Goal: Transaction & Acquisition: Register for event/course

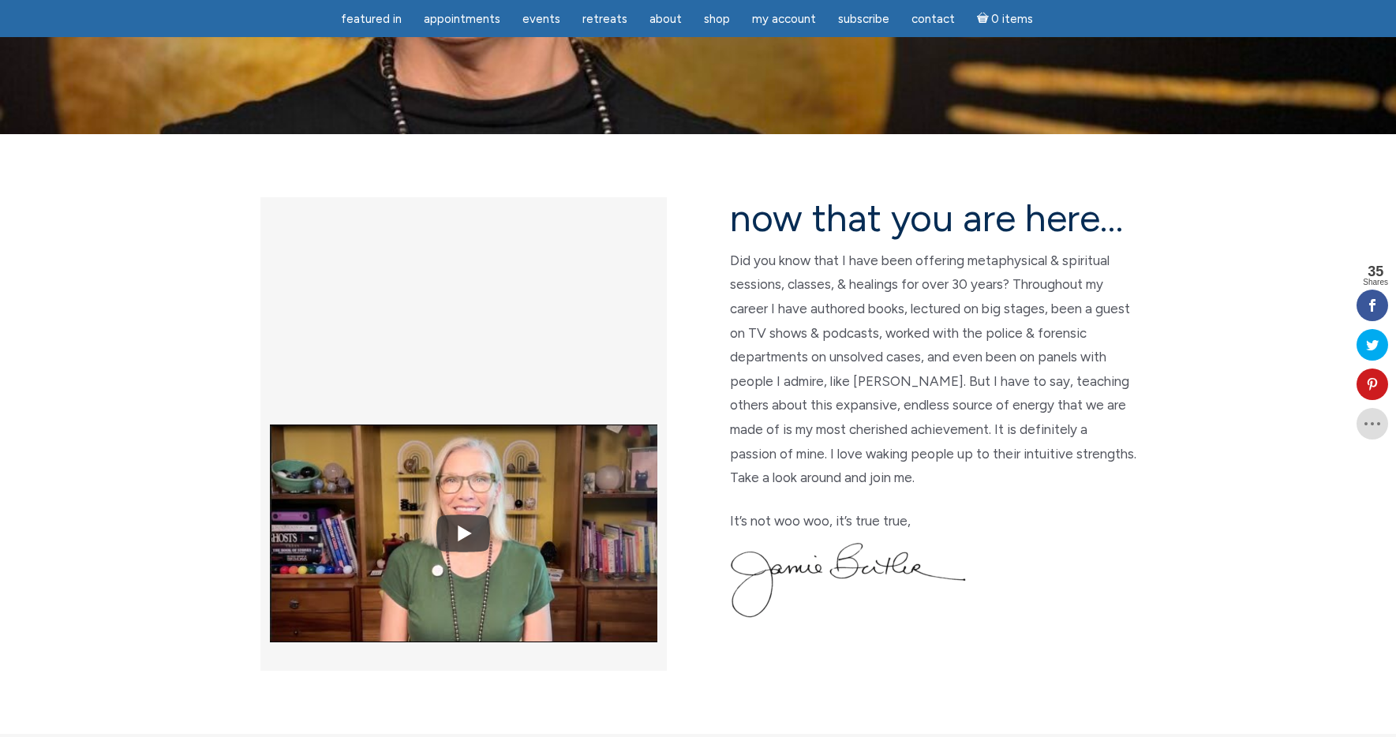
scroll to position [300, 0]
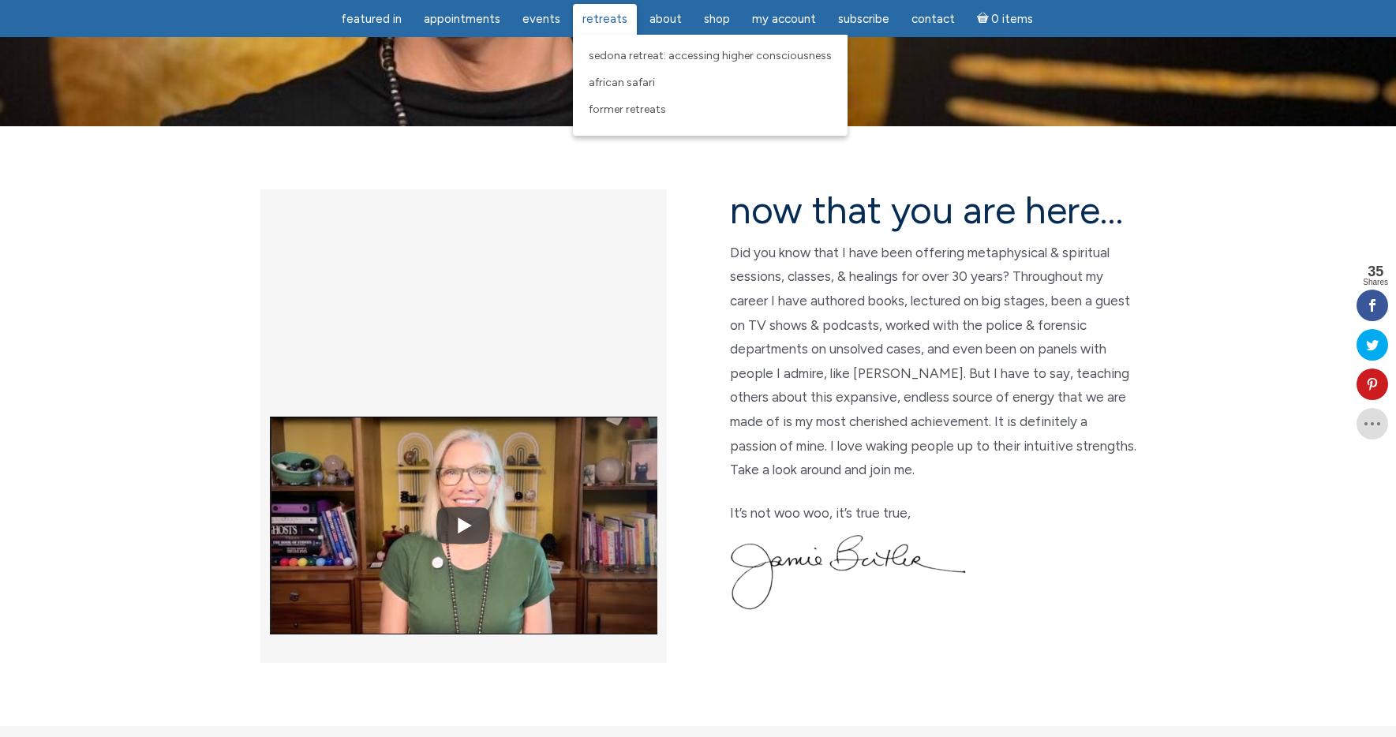
click at [612, 20] on span "Retreats" at bounding box center [604, 19] width 45 height 14
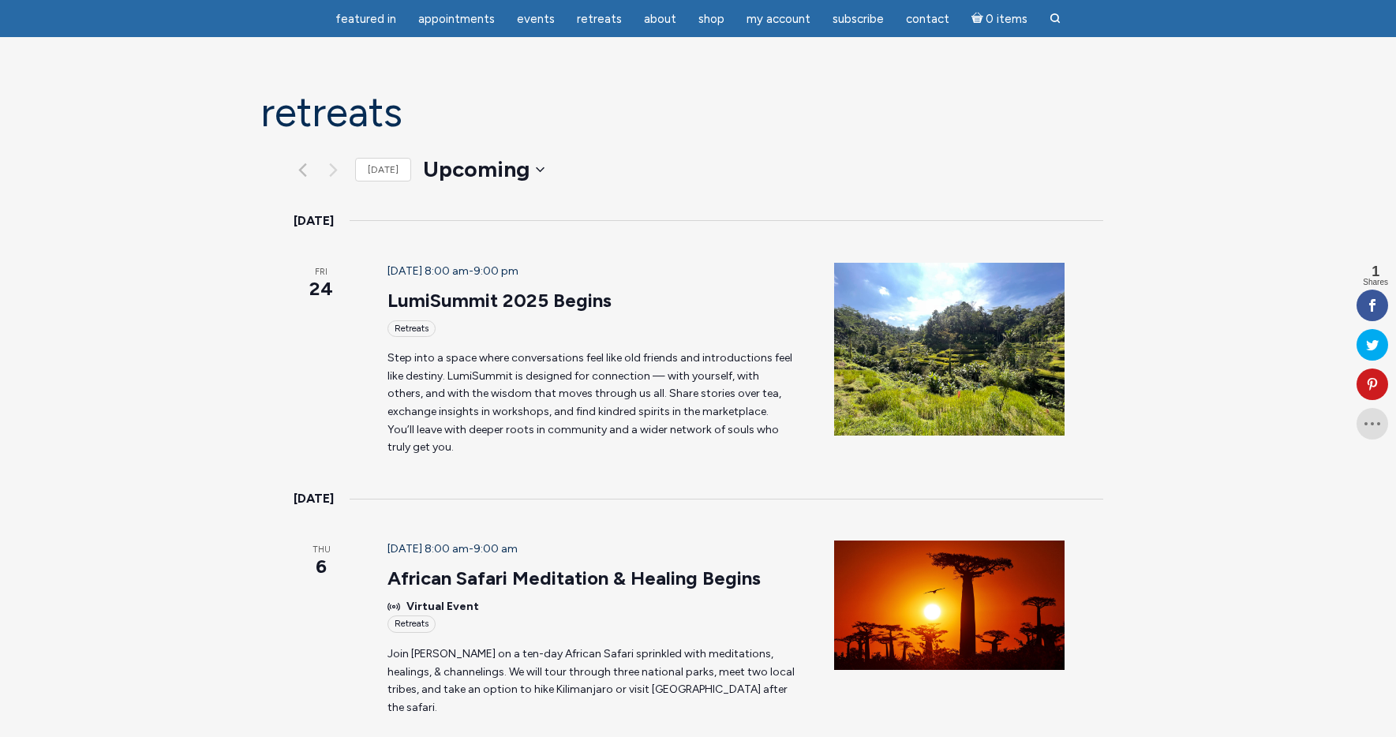
scroll to position [103, 0]
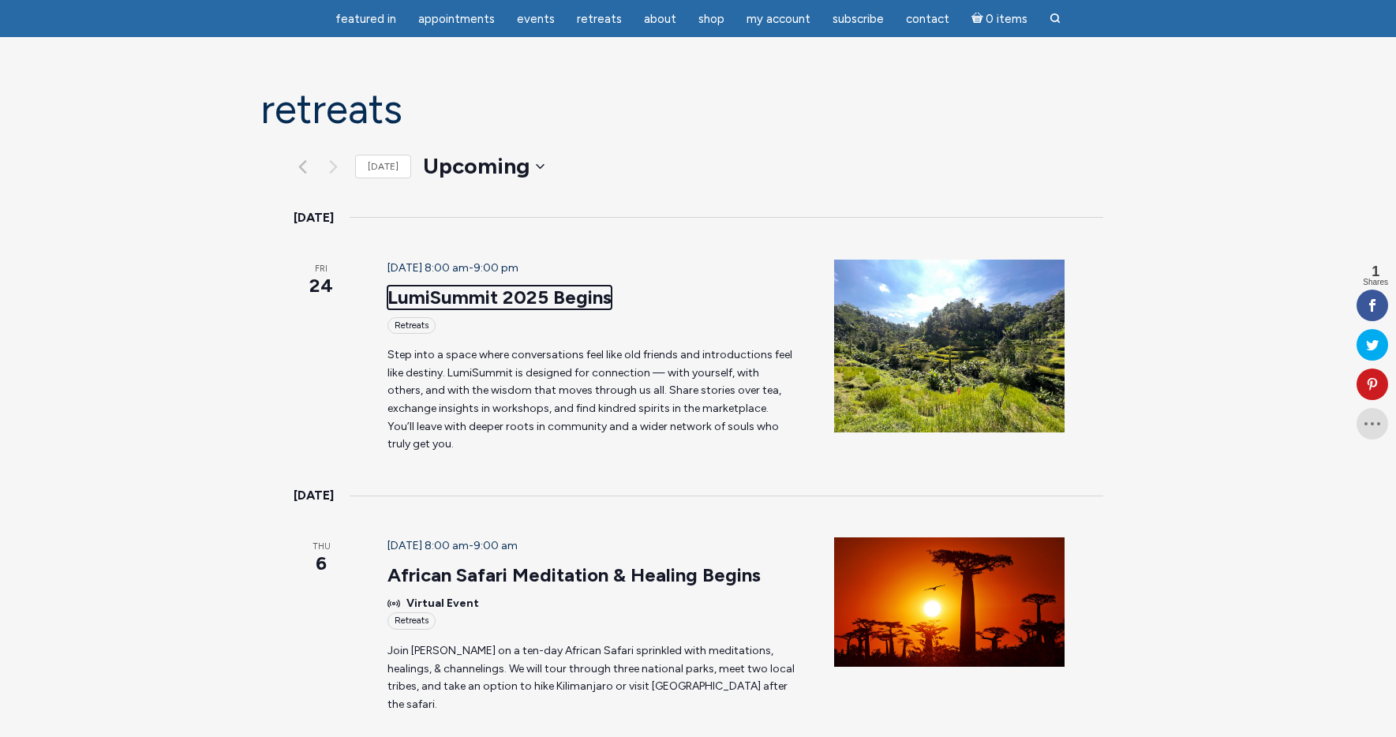
click at [476, 286] on link "LumiSummit 2025 Begins" at bounding box center [499, 298] width 224 height 24
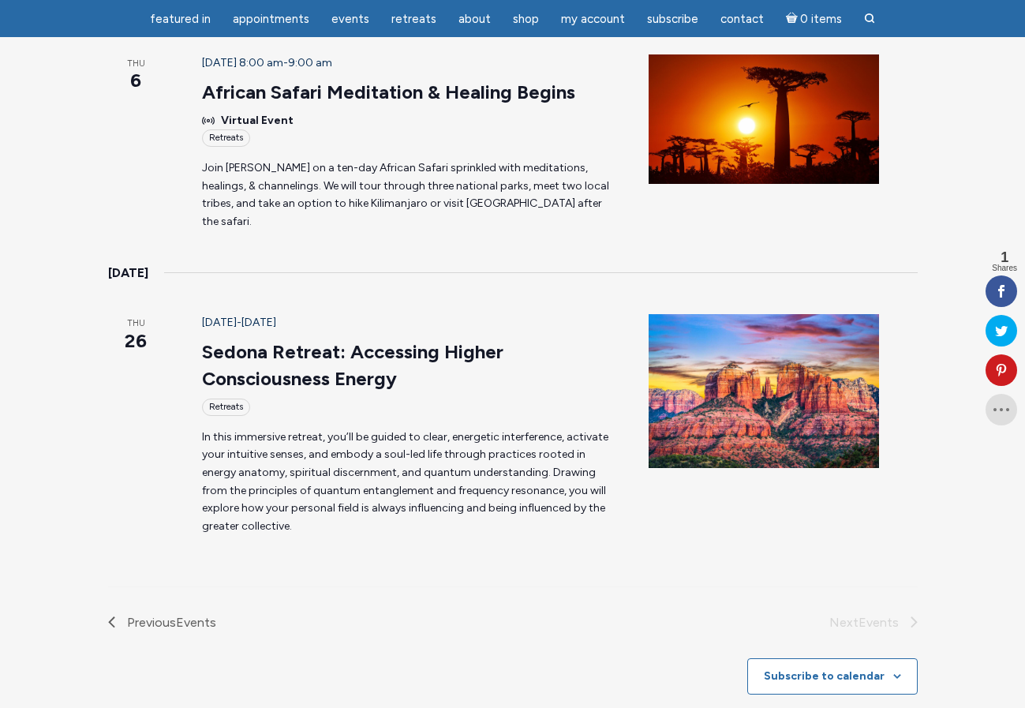
scroll to position [773, 0]
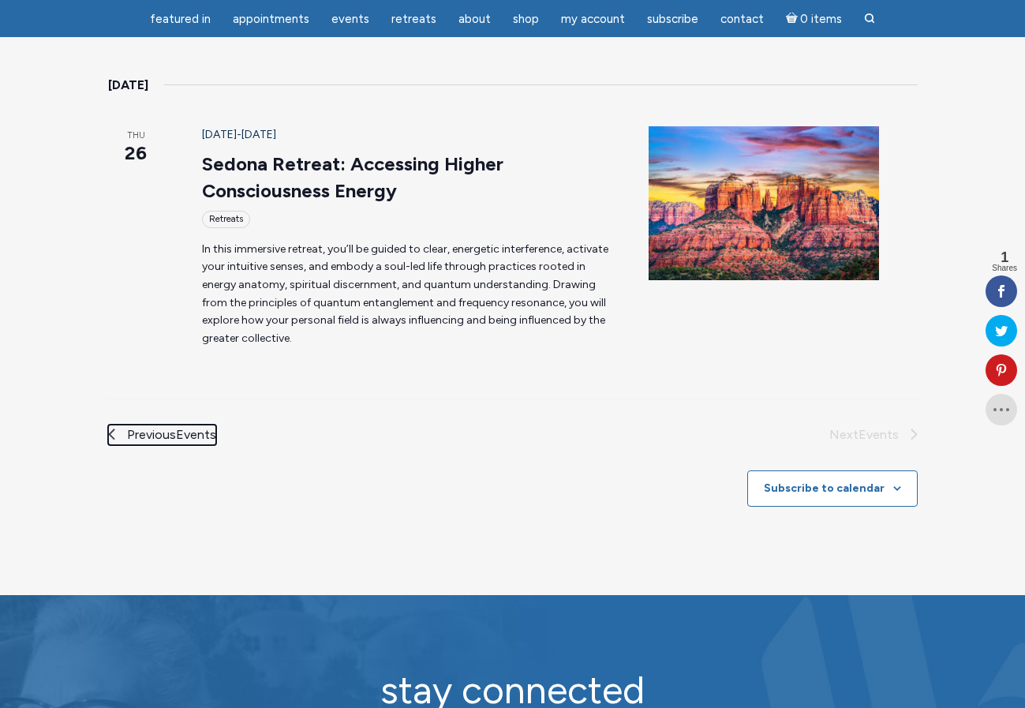
click at [176, 427] on span "Events" at bounding box center [196, 434] width 40 height 15
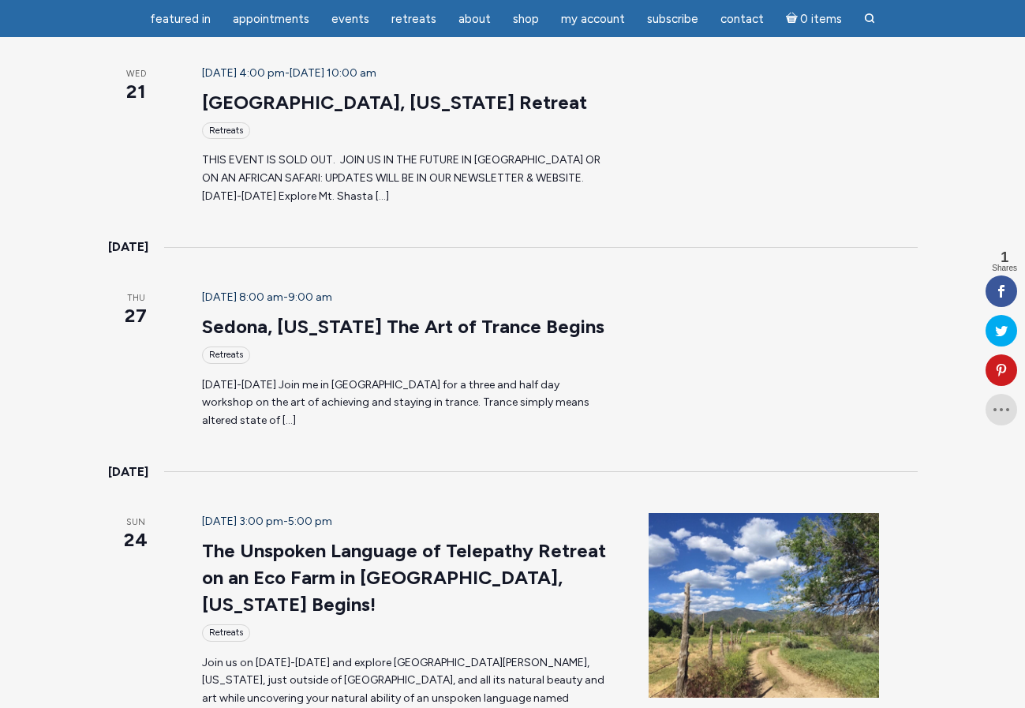
scroll to position [785, 0]
